Goal: Task Accomplishment & Management: Manage account settings

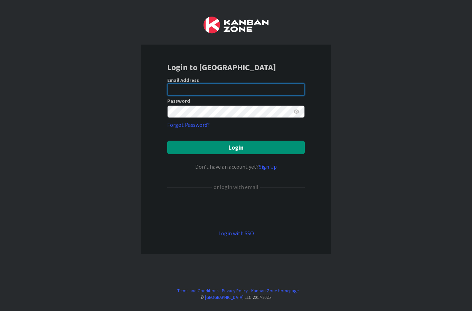
click at [293, 87] on input "email" at bounding box center [236, 89] width 138 height 12
type input "[EMAIL_ADDRESS][DOMAIN_NAME]"
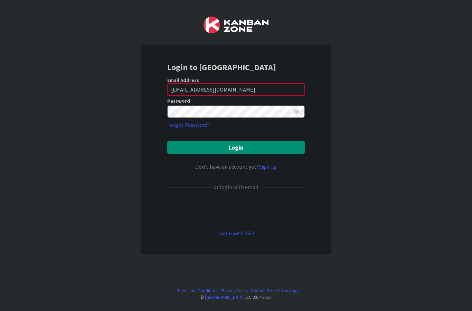
click at [456, 116] on div "Login to [GEOGRAPHIC_DATA] Email Address [EMAIL_ADDRESS][DOMAIN_NAME] Password …" at bounding box center [236, 155] width 472 height 311
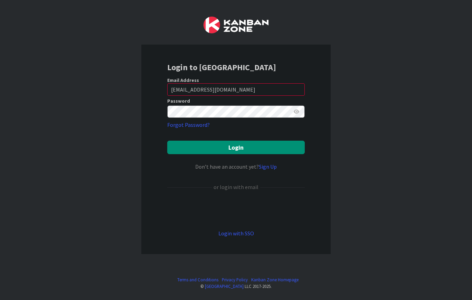
click at [274, 147] on button "Login" at bounding box center [236, 147] width 138 height 13
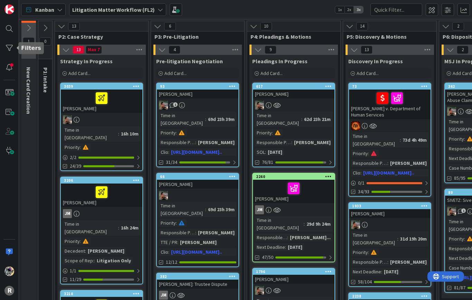
click at [5, 49] on div at bounding box center [9, 48] width 14 height 14
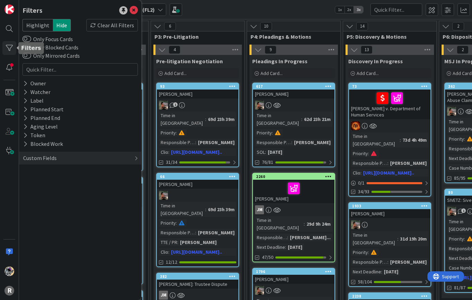
click at [42, 85] on div "Owner" at bounding box center [34, 83] width 24 height 9
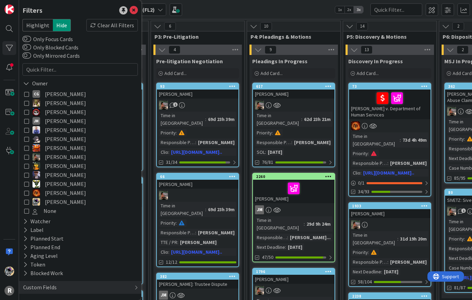
click at [28, 203] on icon at bounding box center [26, 201] width 5 height 5
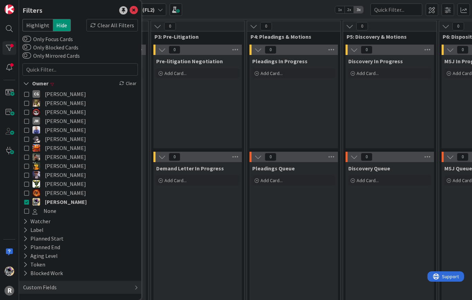
click at [27, 204] on icon at bounding box center [26, 201] width 5 height 5
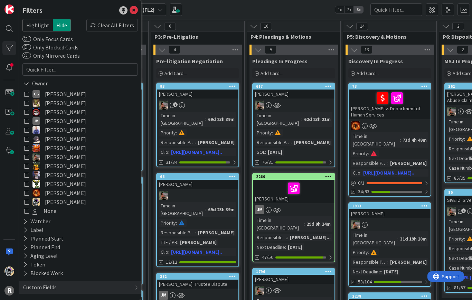
click at [27, 194] on icon at bounding box center [26, 192] width 5 height 5
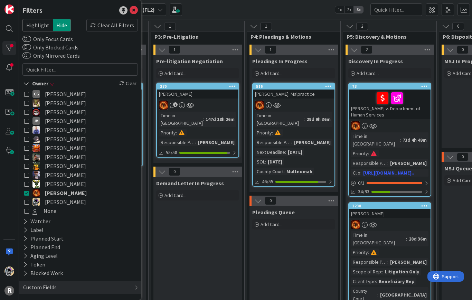
click at [28, 157] on icon at bounding box center [26, 157] width 5 height 5
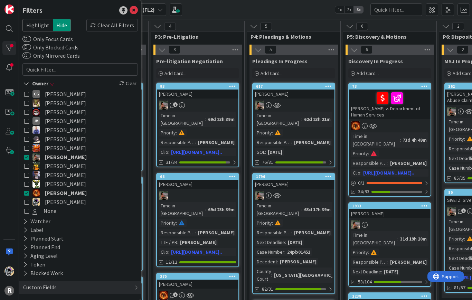
click at [35, 286] on div "Custom Fields" at bounding box center [39, 287] width 35 height 9
click at [28, 86] on icon at bounding box center [26, 84] width 6 height 6
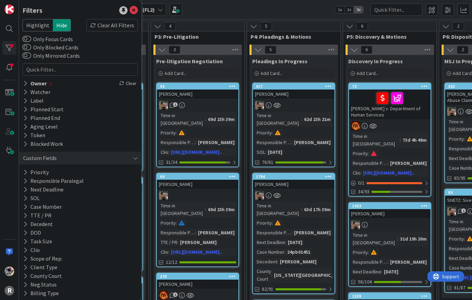
click at [29, 175] on button "Priority" at bounding box center [35, 172] width 27 height 9
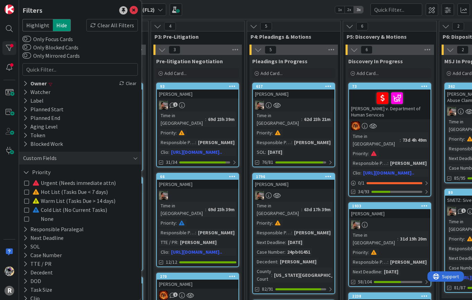
click at [29, 184] on icon at bounding box center [26, 182] width 5 height 5
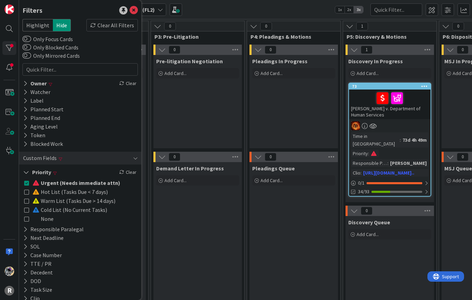
click at [29, 184] on icon at bounding box center [26, 182] width 5 height 5
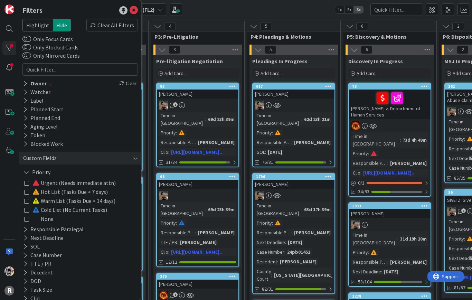
click at [28, 185] on icon at bounding box center [26, 182] width 5 height 5
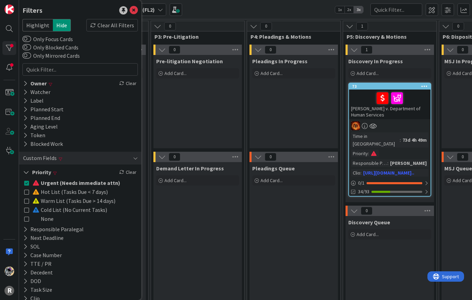
click at [28, 184] on icon at bounding box center [26, 182] width 5 height 5
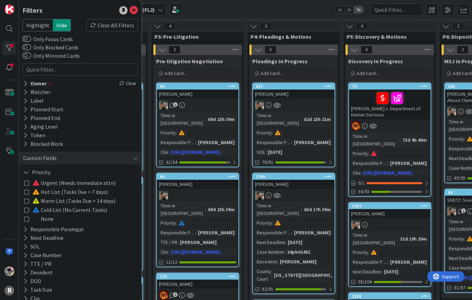
click at [27, 185] on icon at bounding box center [26, 182] width 5 height 5
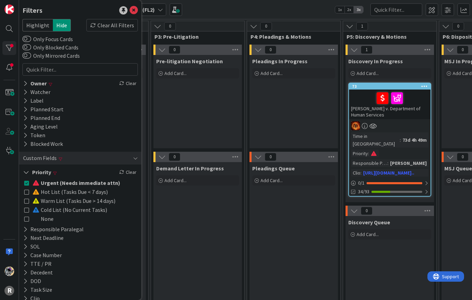
click at [27, 185] on icon at bounding box center [26, 182] width 5 height 5
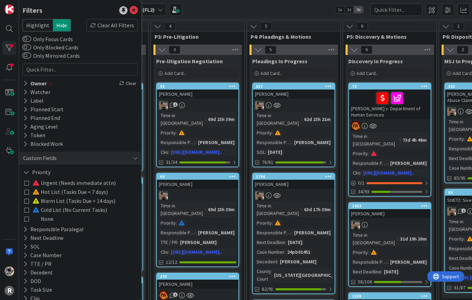
click at [28, 194] on icon at bounding box center [26, 191] width 5 height 5
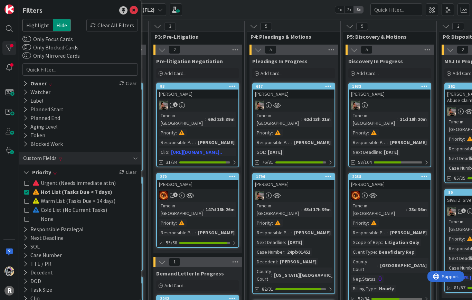
click at [28, 183] on icon at bounding box center [26, 182] width 5 height 5
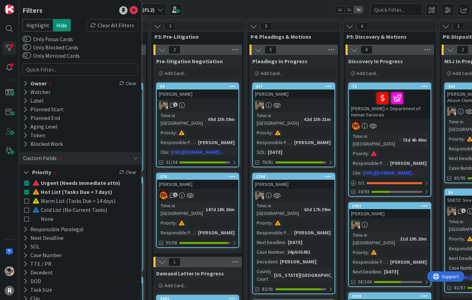
click at [29, 161] on div "Custom Fields" at bounding box center [39, 158] width 35 height 9
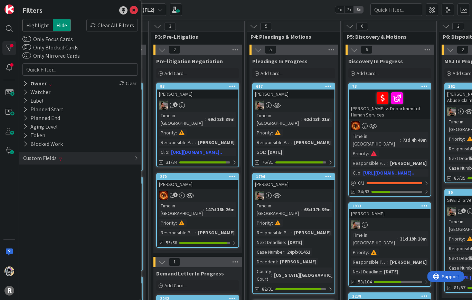
click at [131, 12] on icon at bounding box center [134, 10] width 8 height 8
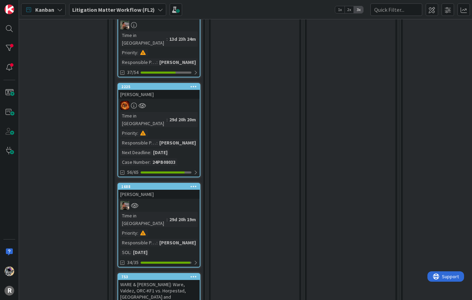
scroll to position [817, 423]
